Goal: Transaction & Acquisition: Purchase product/service

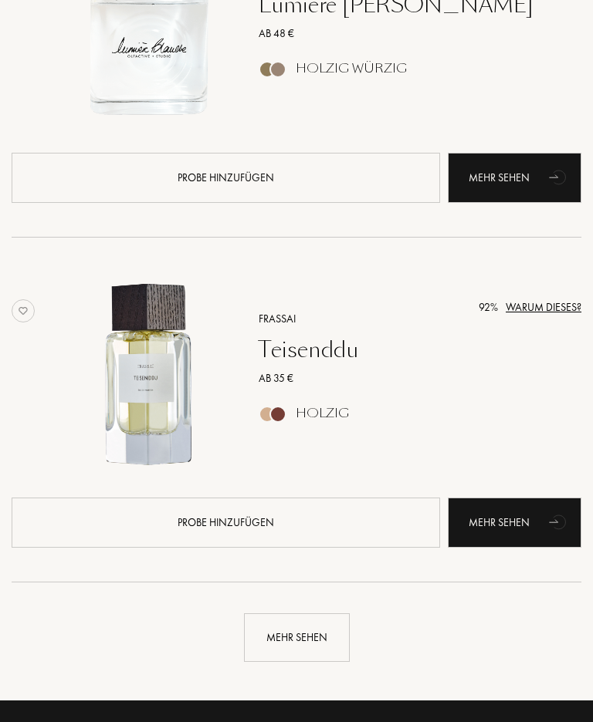
scroll to position [3102, 0]
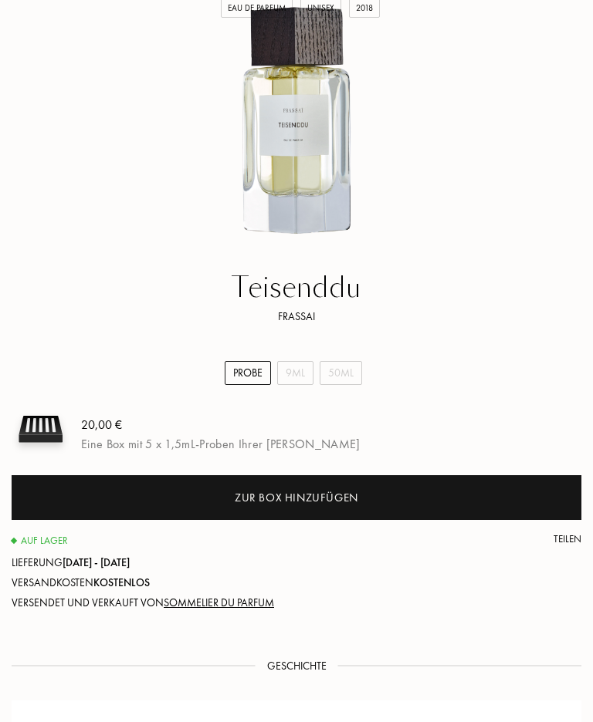
scroll to position [356, 0]
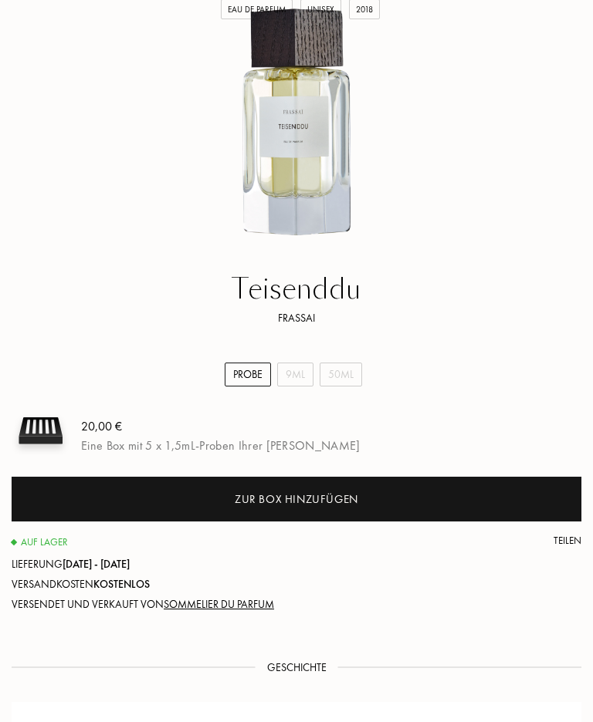
click at [293, 376] on div "9mL" at bounding box center [295, 375] width 36 height 24
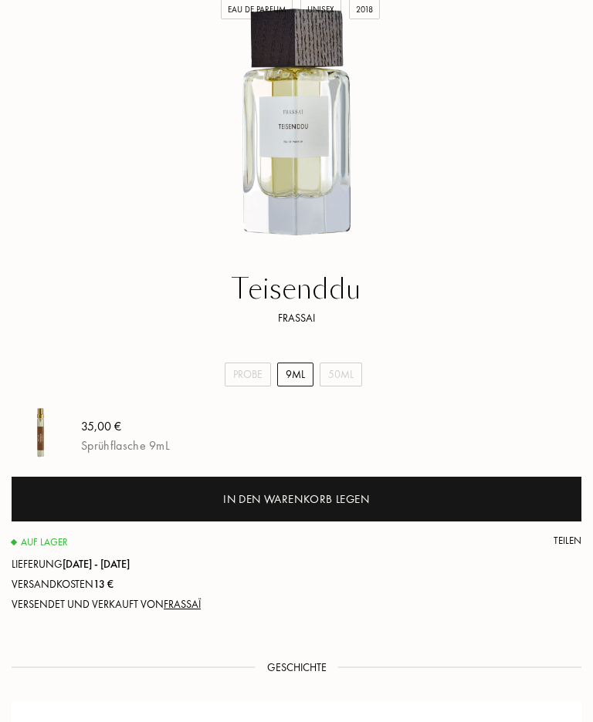
click at [338, 370] on div "50mL" at bounding box center [340, 375] width 42 height 24
select select "2"
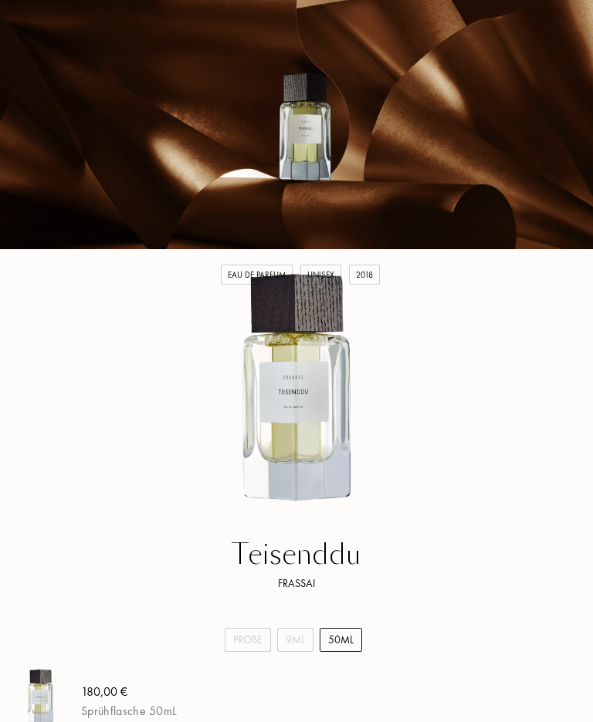
scroll to position [0, 0]
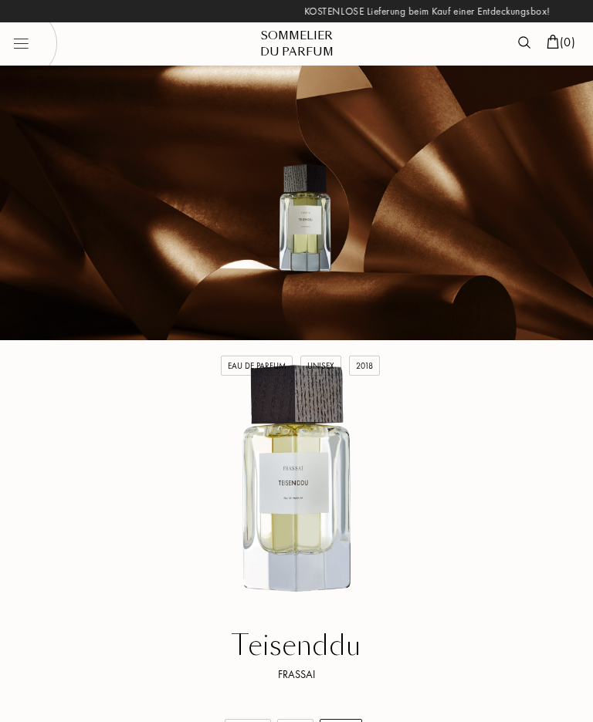
click at [520, 41] on img at bounding box center [524, 42] width 12 height 12
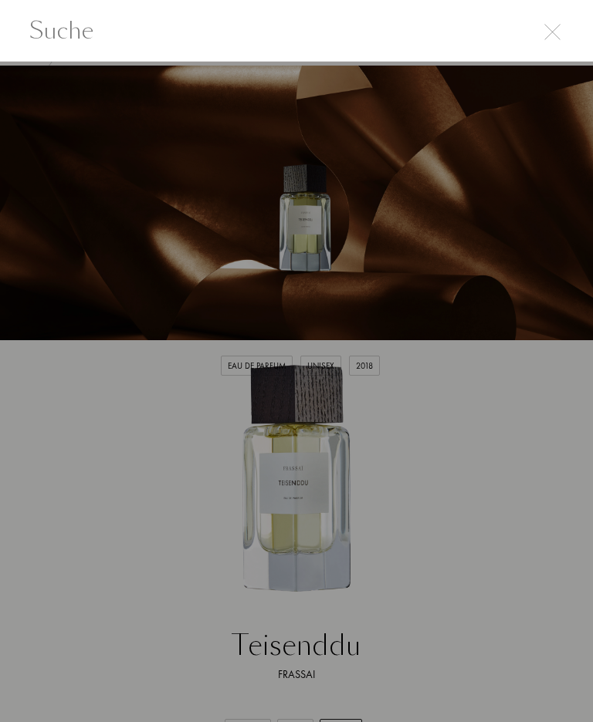
scroll to position [1, 0]
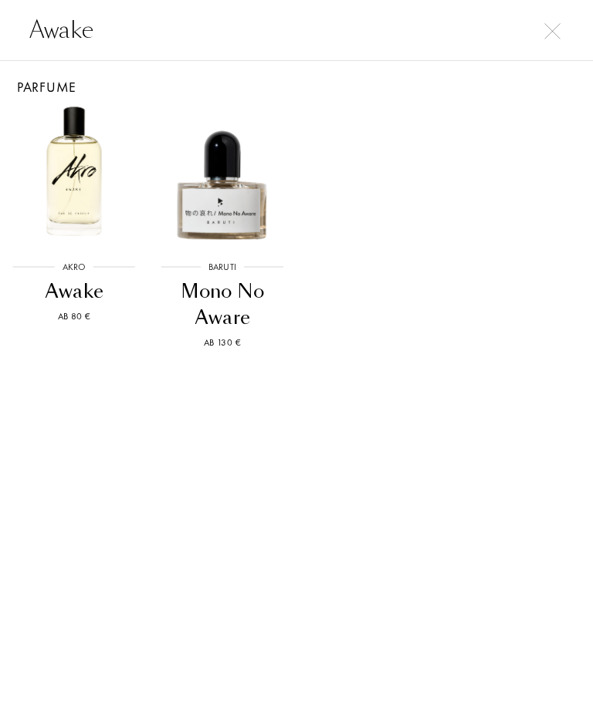
type input "Awake"
click at [81, 205] on img at bounding box center [74, 171] width 148 height 148
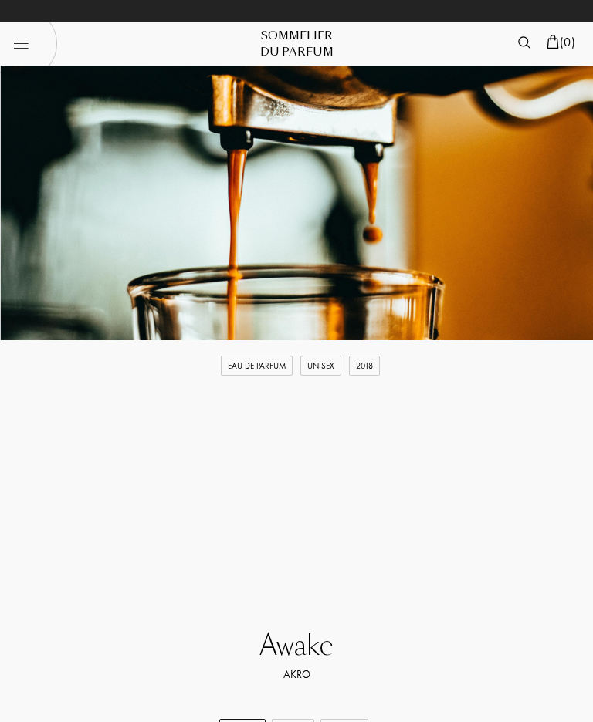
scroll to position [498, 0]
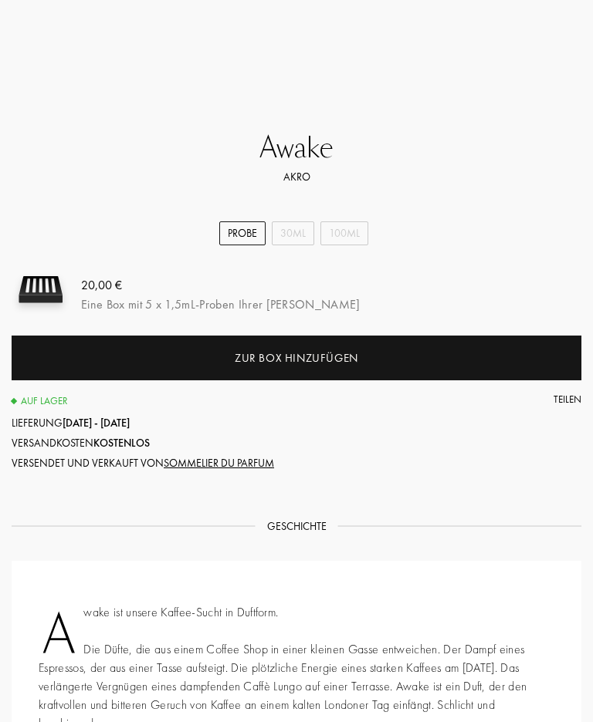
click at [292, 238] on div "30mL" at bounding box center [293, 233] width 42 height 24
select select "1"
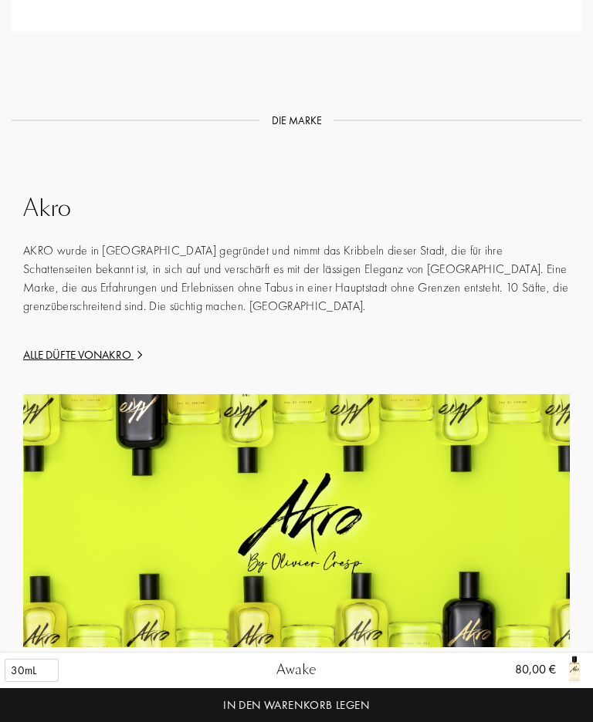
scroll to position [2330, 0]
